Goal: Find specific page/section: Find specific page/section

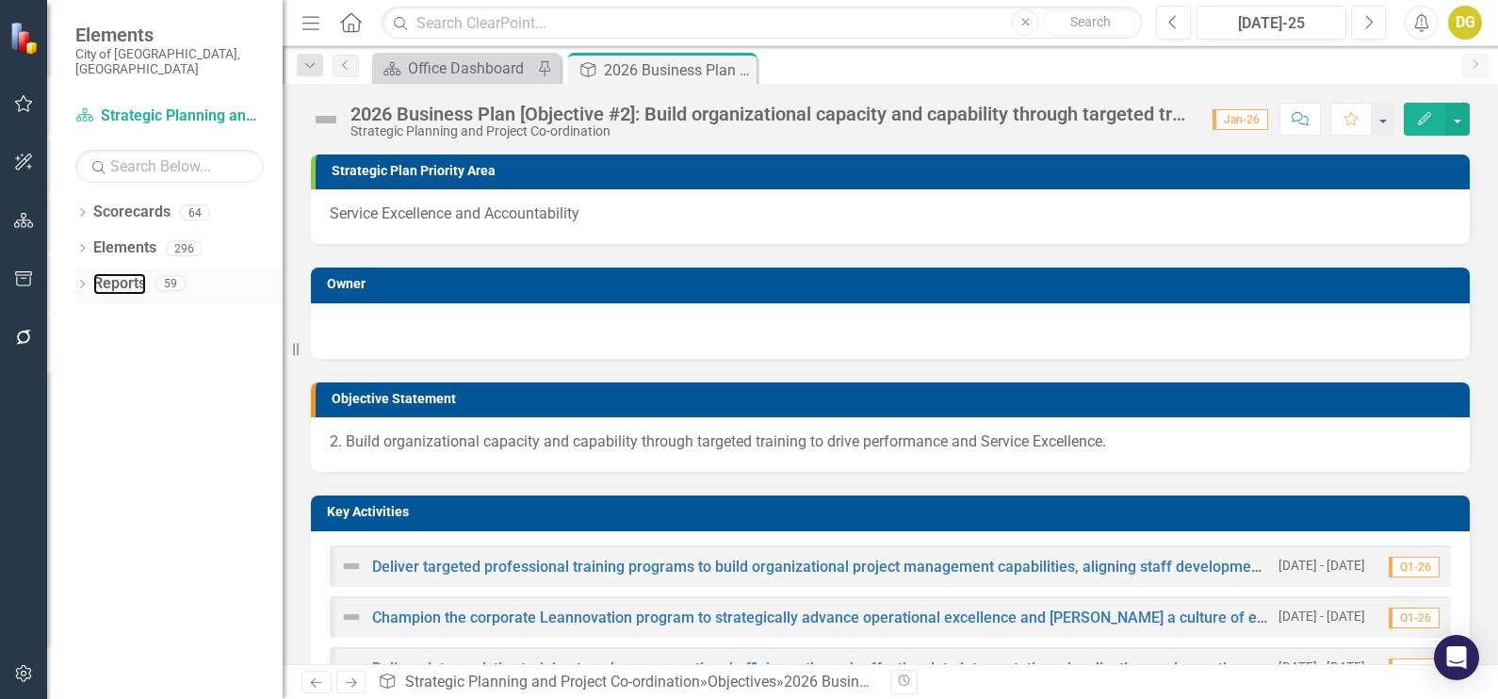
click at [127, 269] on div "Reports" at bounding box center [119, 284] width 53 height 31
click at [84, 280] on icon at bounding box center [82, 284] width 5 height 8
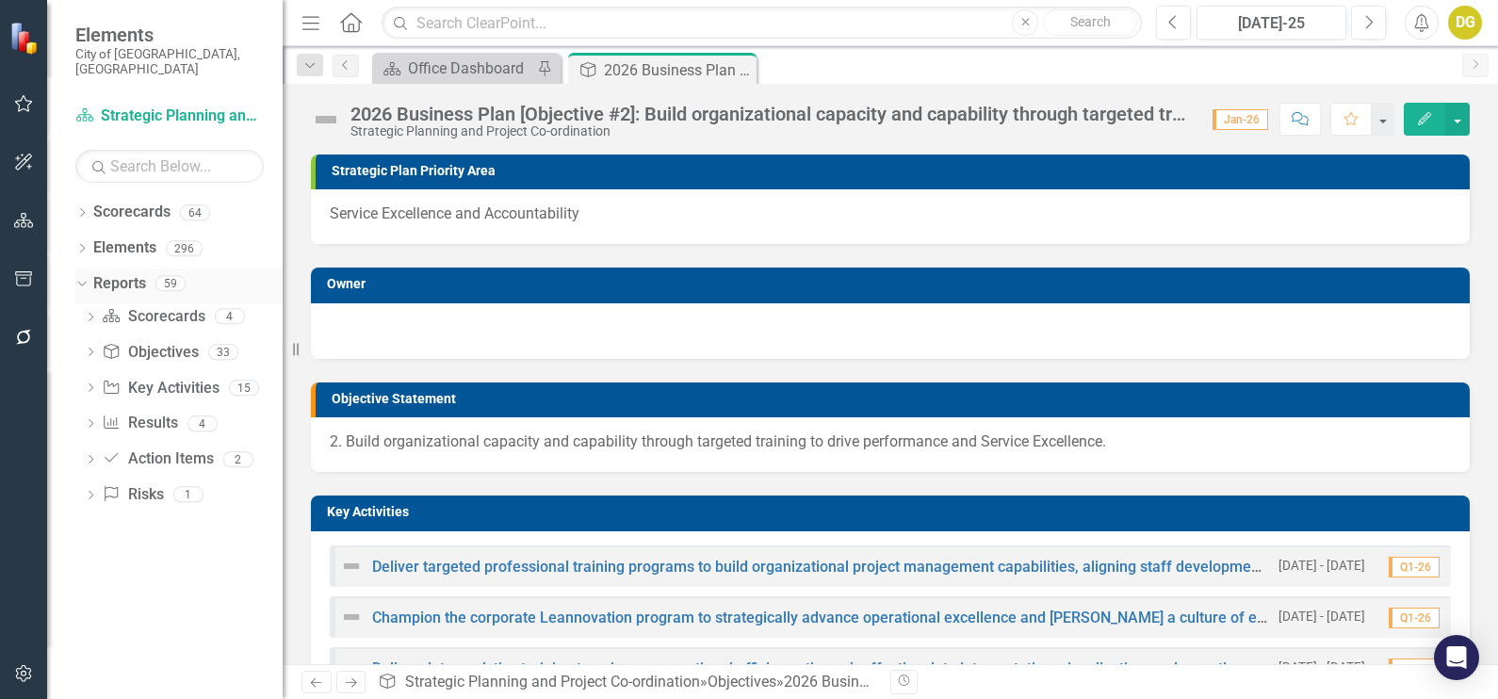
click at [119, 273] on link "Reports" at bounding box center [119, 284] width 53 height 22
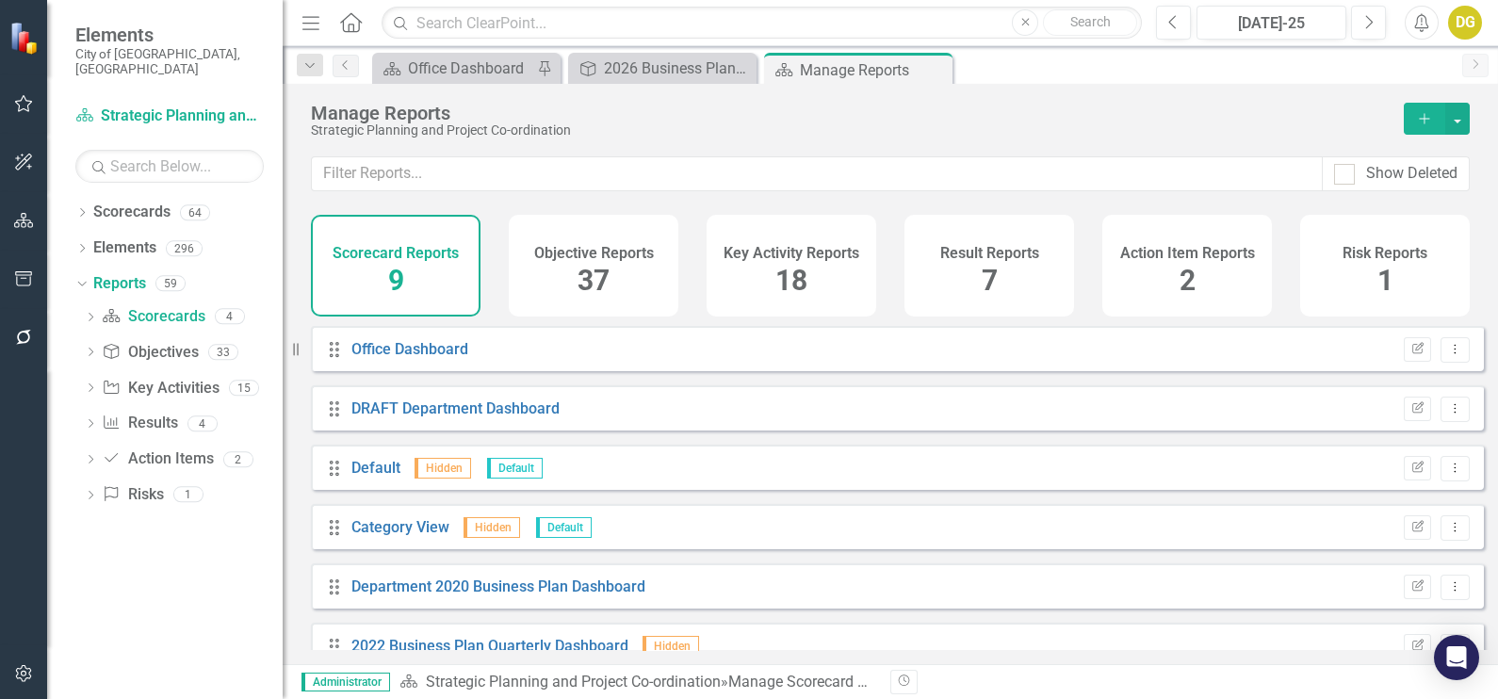
click at [593, 280] on span "37" at bounding box center [594, 280] width 32 height 33
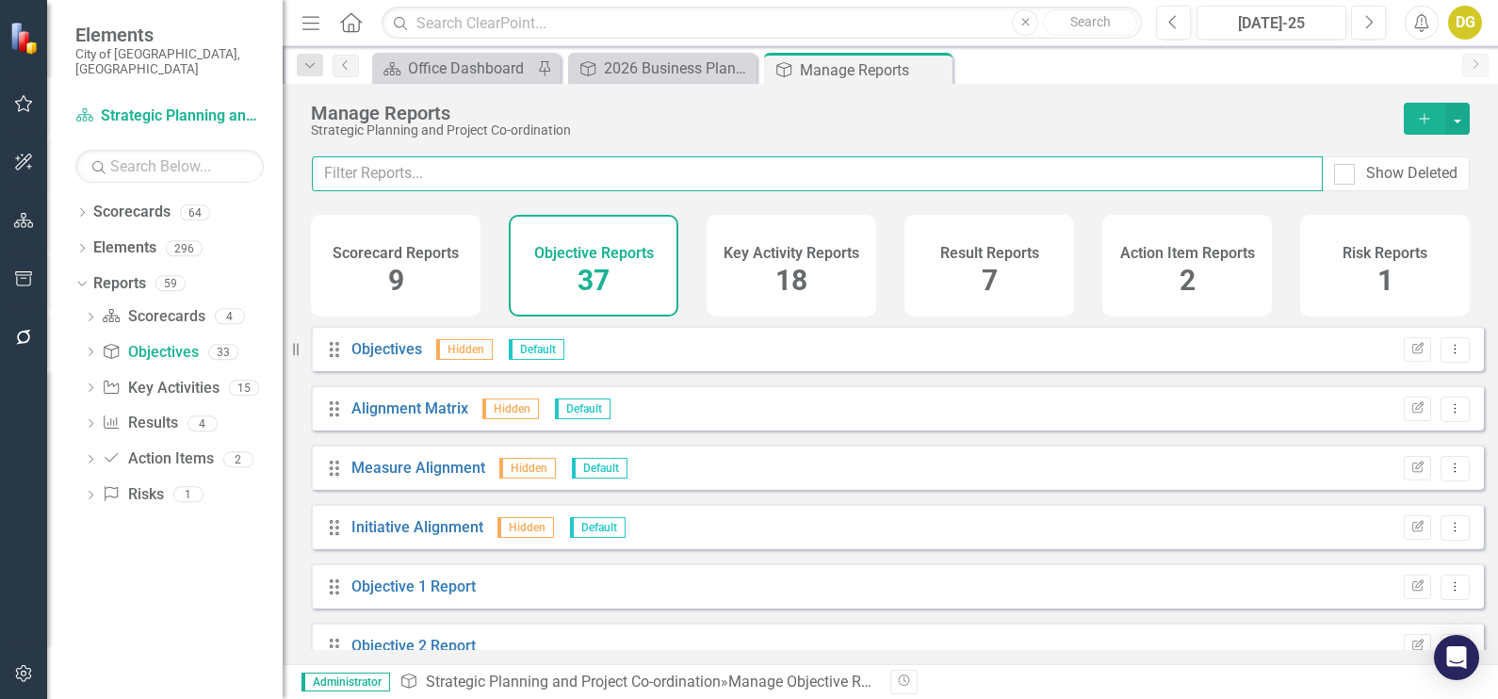
click at [425, 177] on input "text" at bounding box center [817, 173] width 1011 height 35
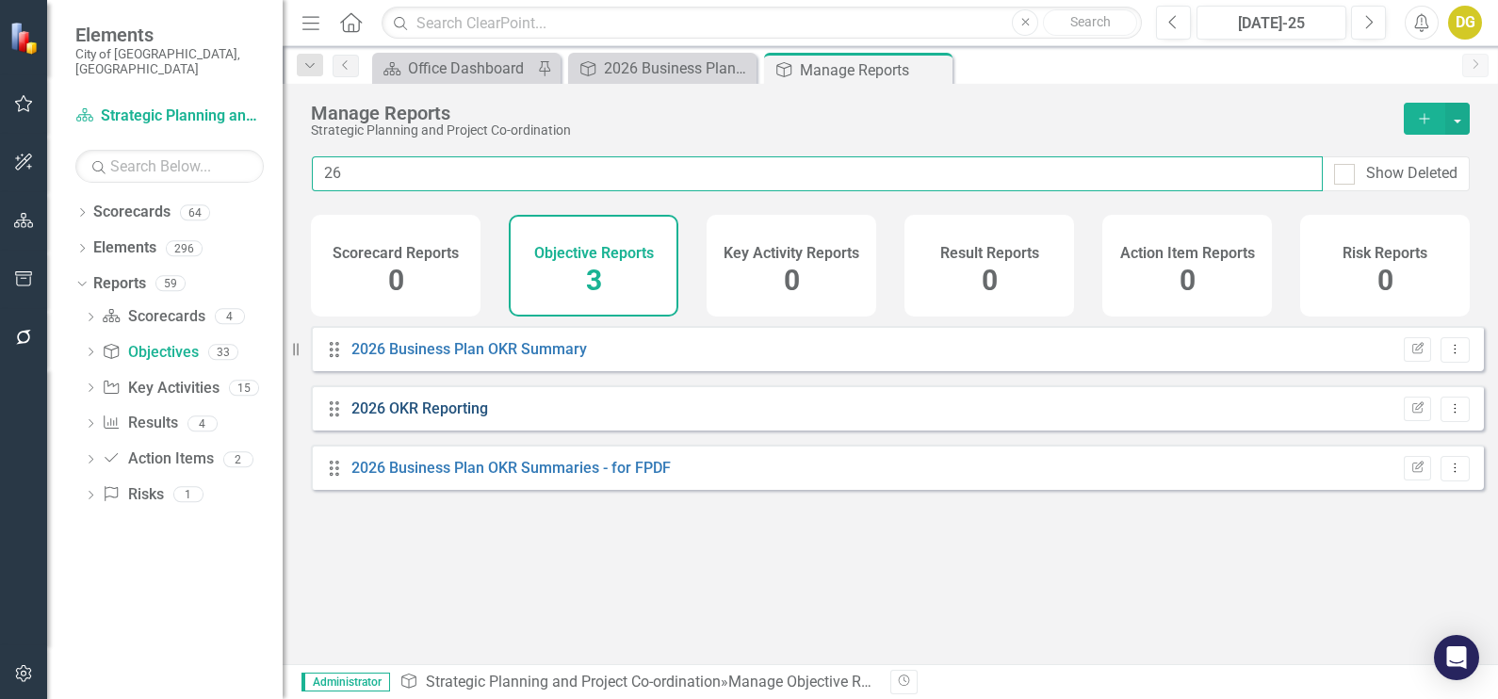
type input "26"
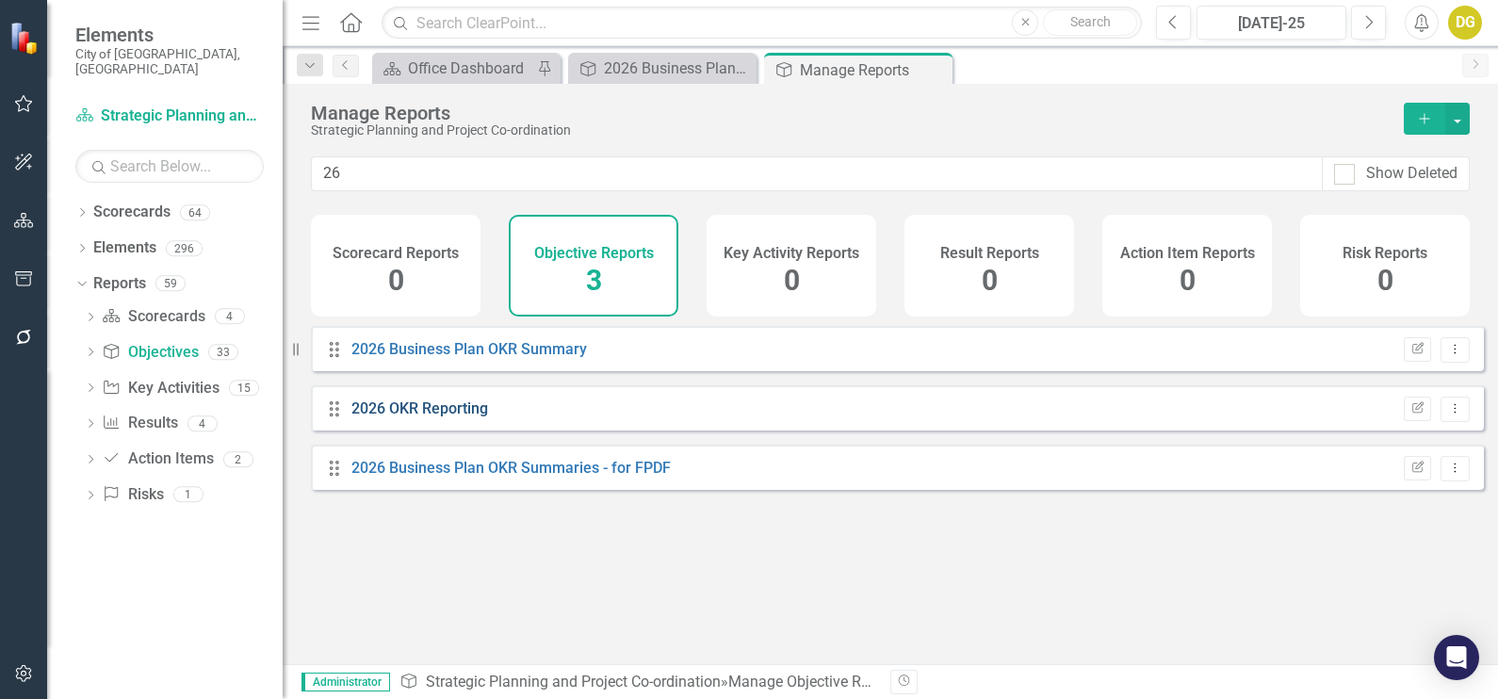
click at [448, 417] on link "2026 OKR Reporting" at bounding box center [420, 409] width 137 height 18
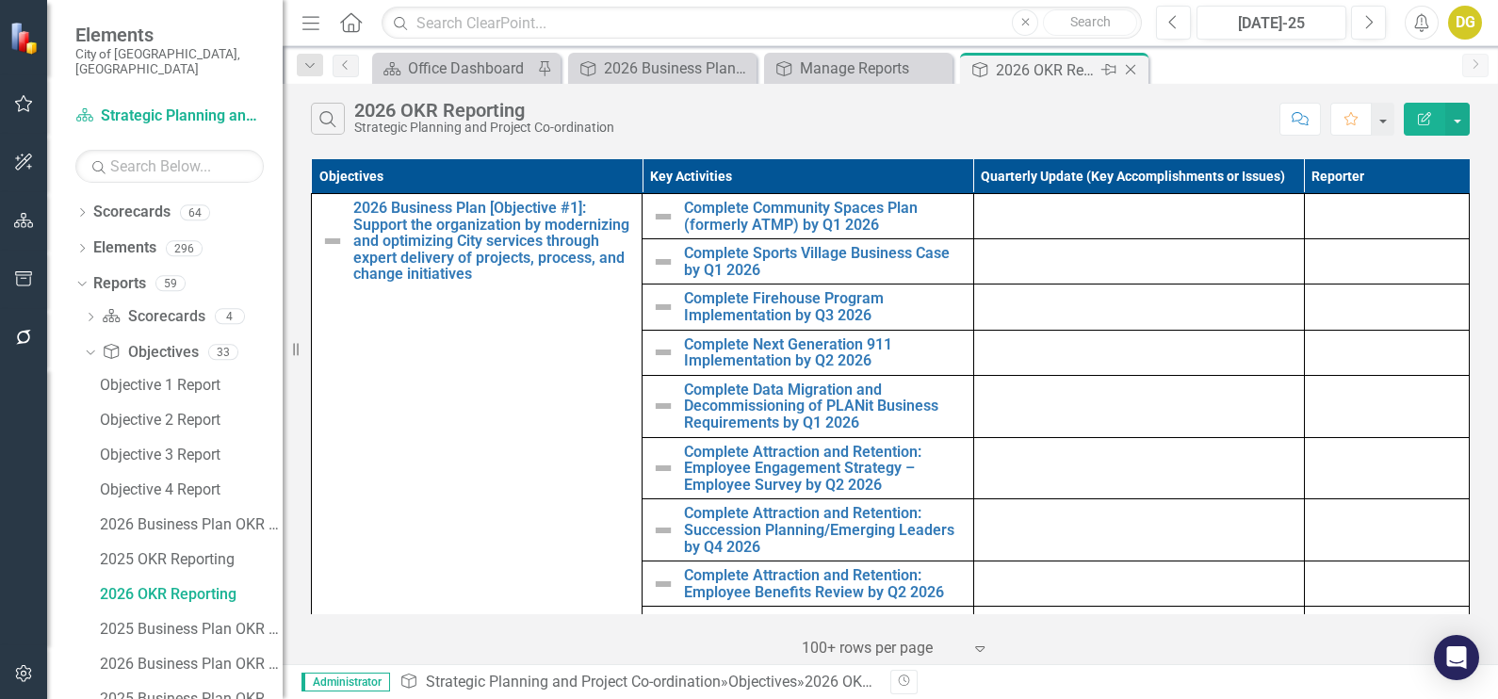
click at [1136, 67] on icon "Close" at bounding box center [1130, 69] width 19 height 15
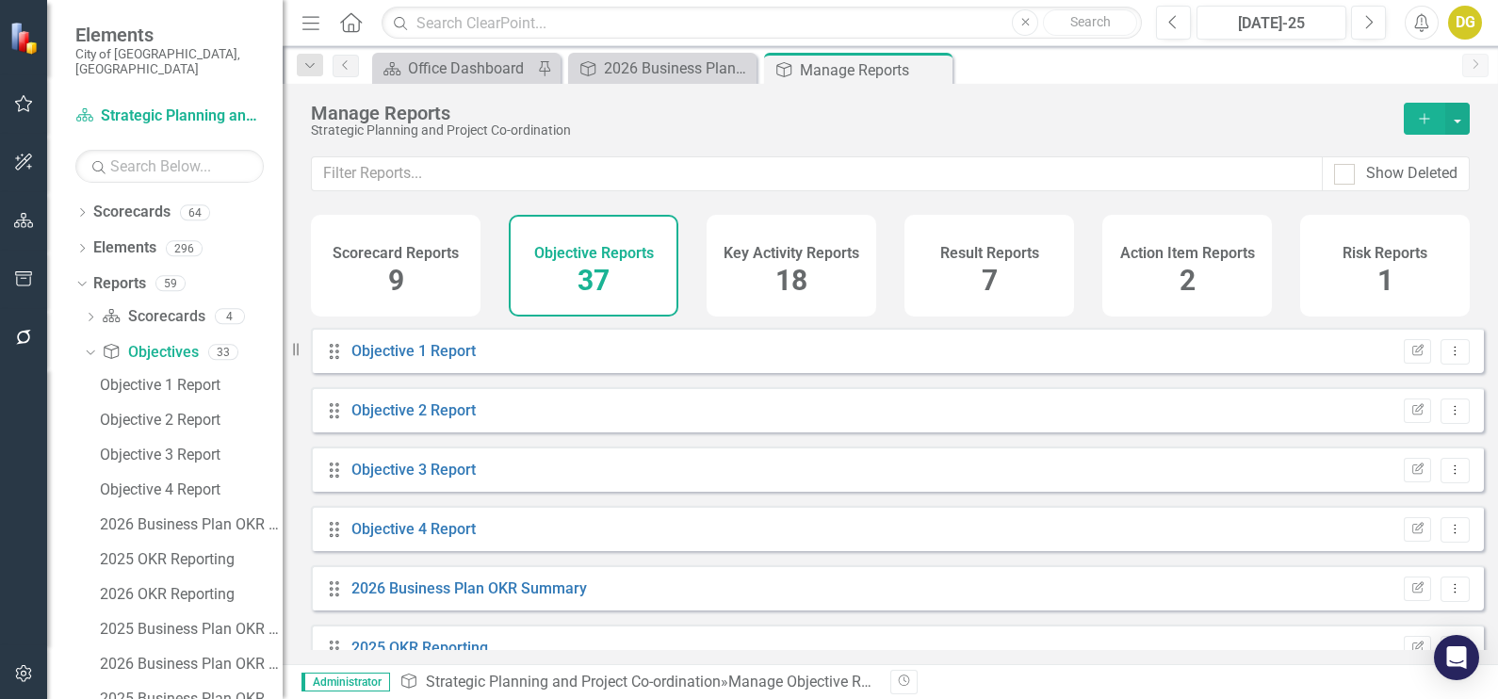
scroll to position [235, 0]
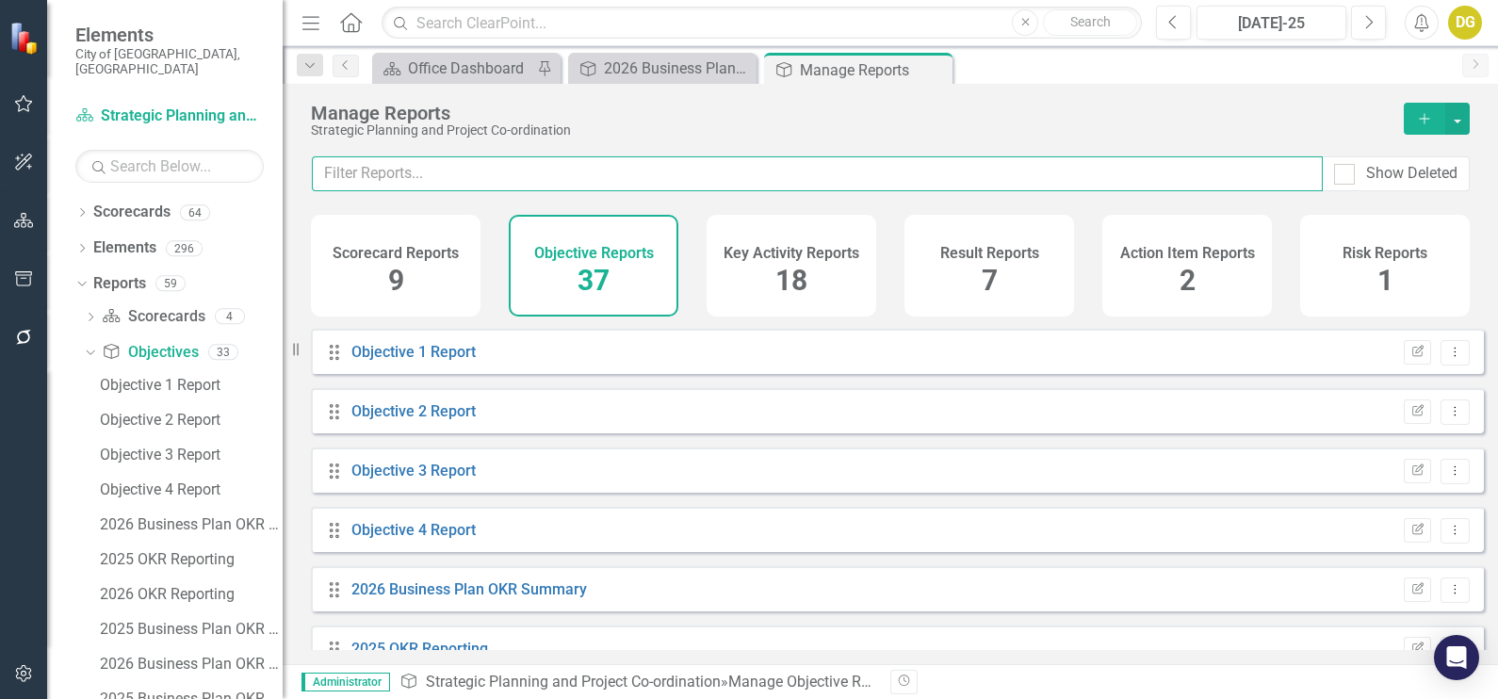
click at [493, 168] on input "text" at bounding box center [817, 173] width 1011 height 35
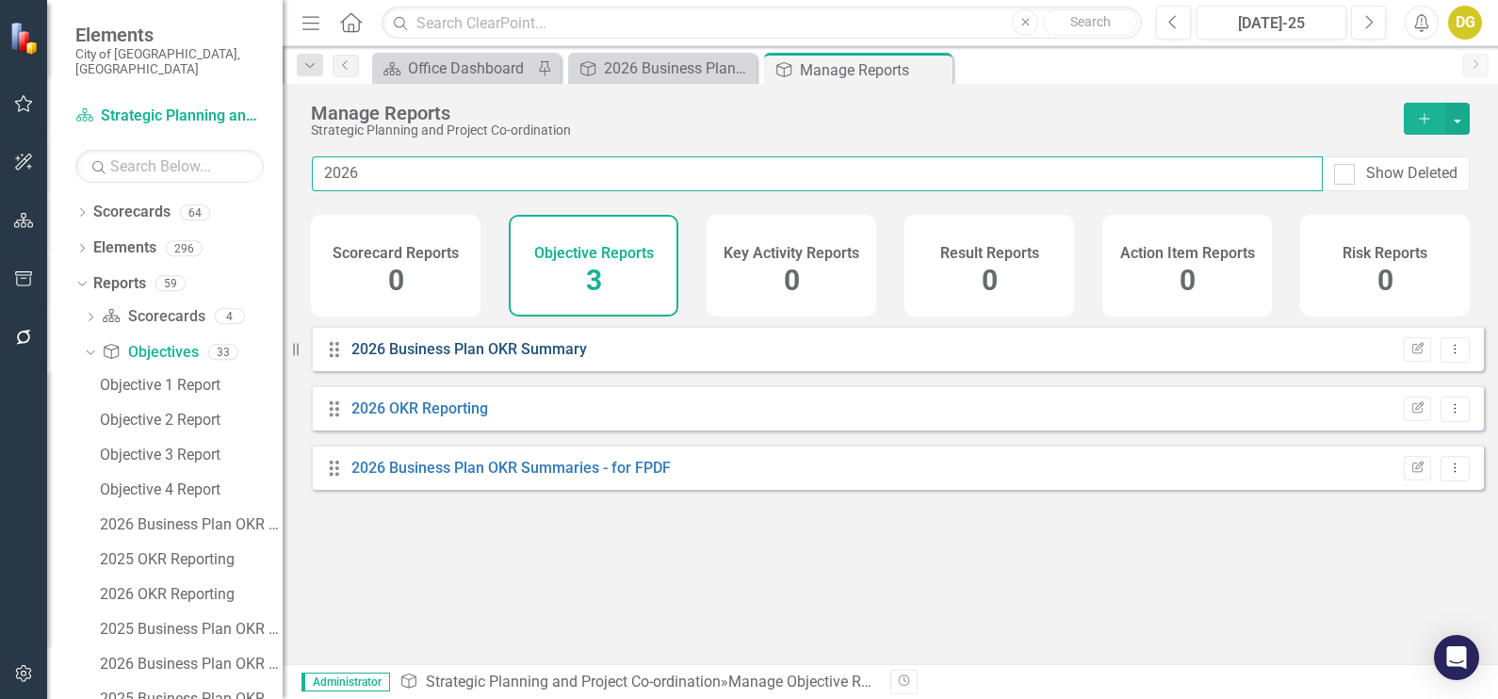
type input "2026"
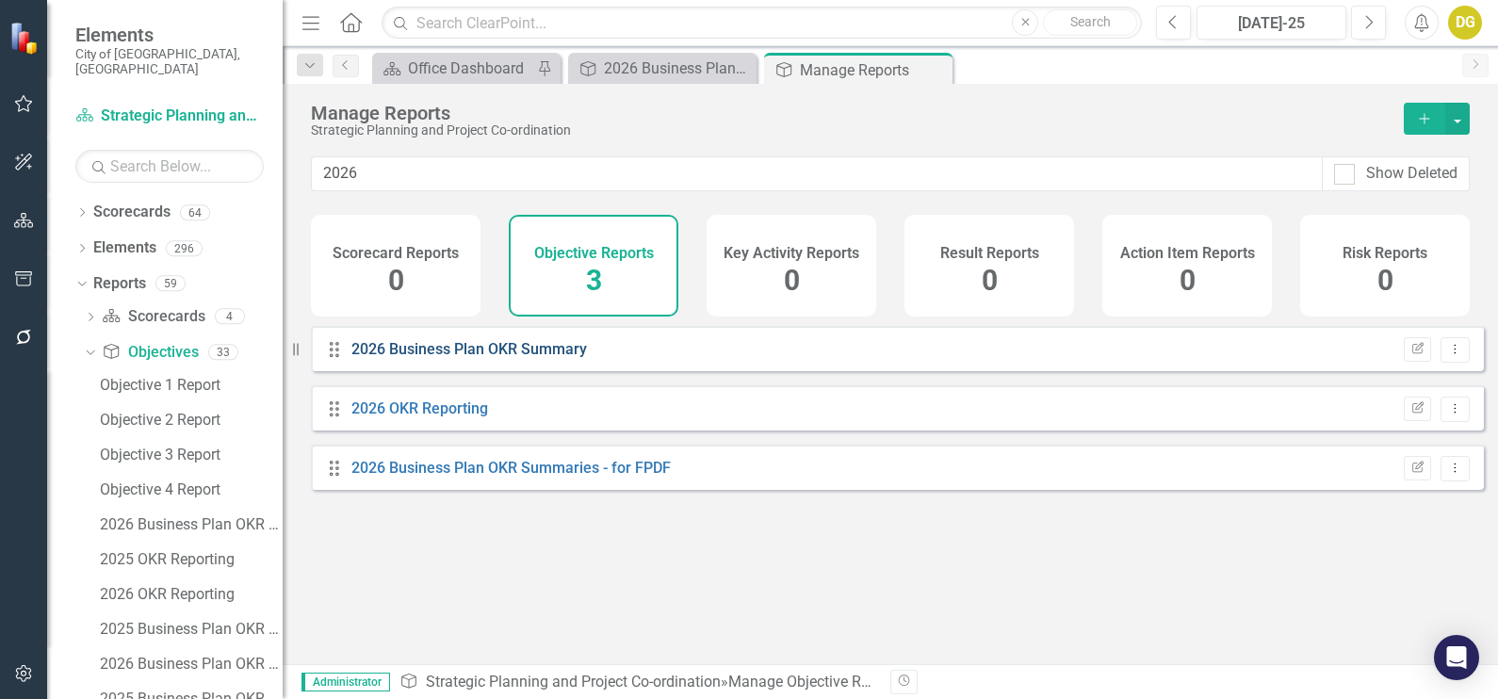
click at [518, 358] on link "2026 Business Plan OKR Summary" at bounding box center [470, 349] width 236 height 18
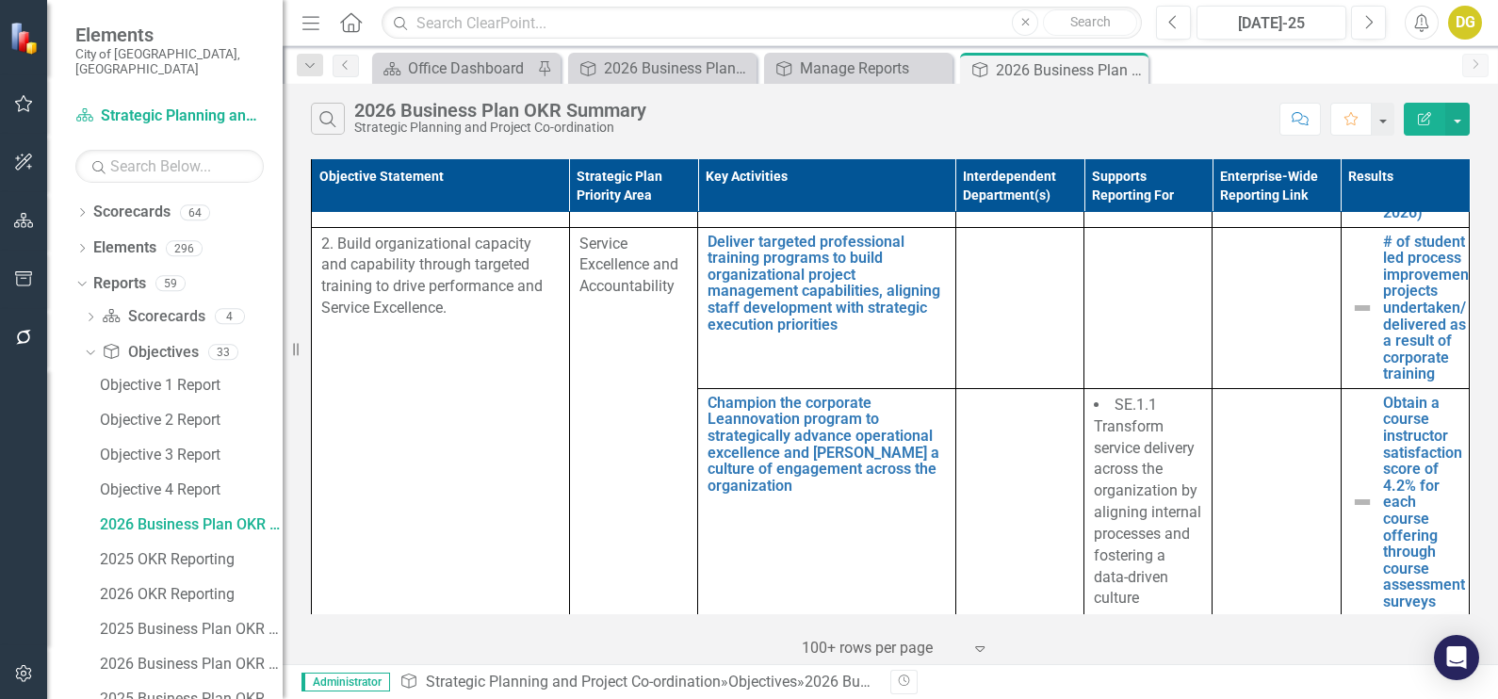
scroll to position [1884, 0]
